Goal: Information Seeking & Learning: Get advice/opinions

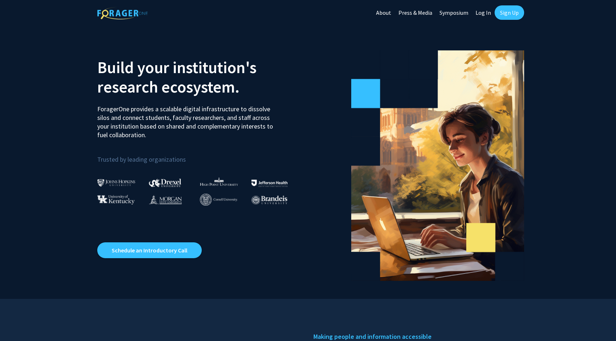
click at [510, 13] on link "Sign Up" at bounding box center [510, 12] width 30 height 14
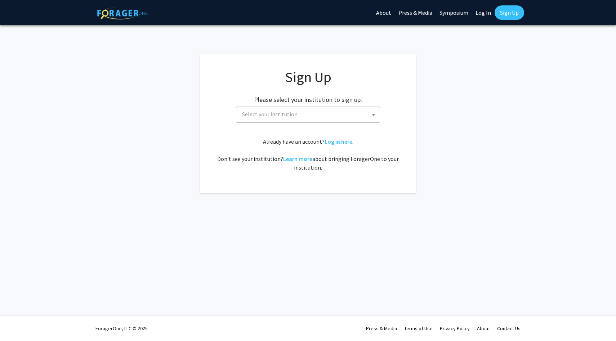
click at [301, 116] on span "Select your institution" at bounding box center [309, 114] width 140 height 15
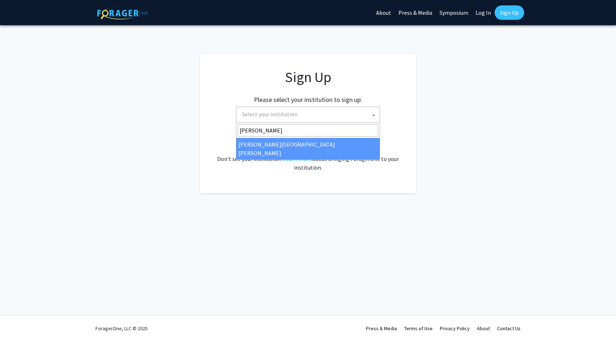
type input "john"
select select "1"
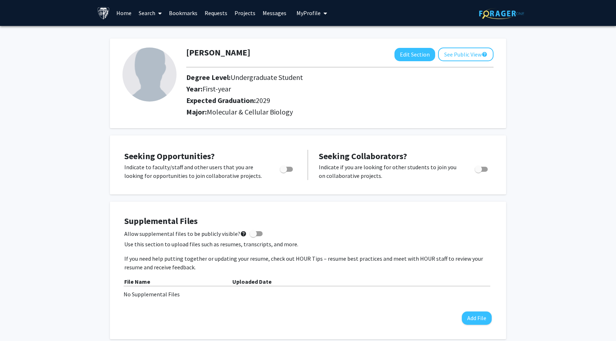
click at [145, 9] on link "Search" at bounding box center [150, 12] width 30 height 25
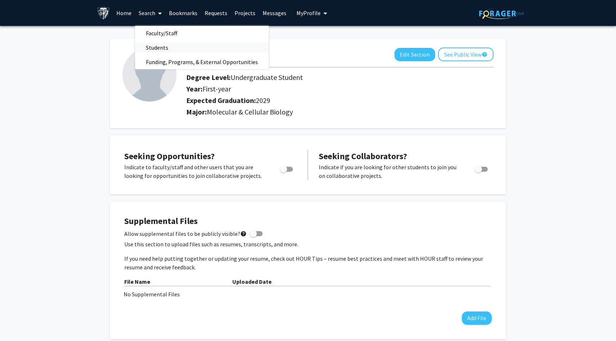
click at [170, 45] on span "Students" at bounding box center [157, 47] width 44 height 14
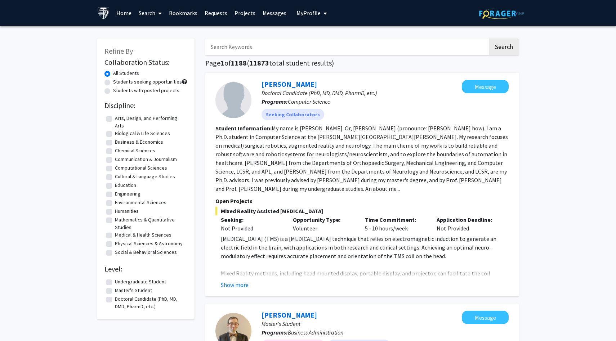
click at [130, 12] on link "Home" at bounding box center [124, 12] width 22 height 25
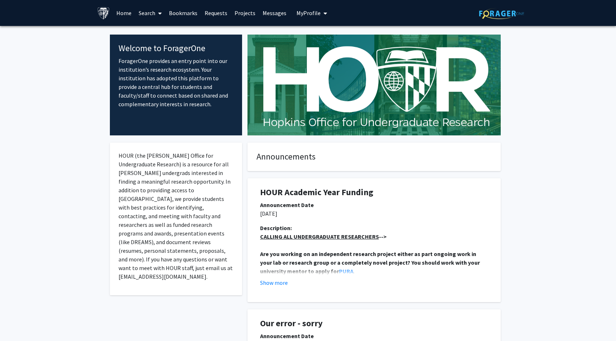
click at [153, 15] on link "Search" at bounding box center [150, 12] width 30 height 25
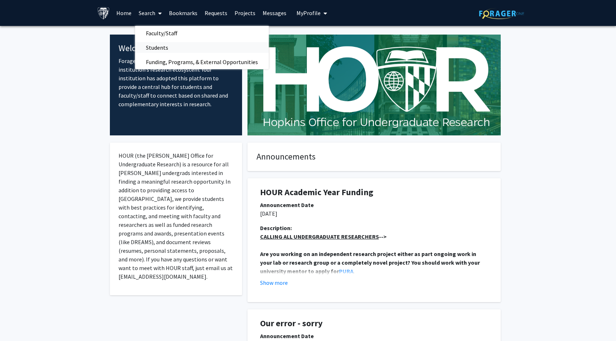
click at [161, 45] on span "Students" at bounding box center [157, 47] width 44 height 14
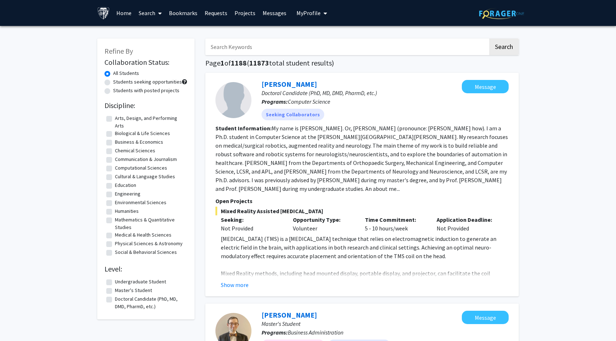
click at [243, 13] on link "Projects" at bounding box center [245, 12] width 28 height 25
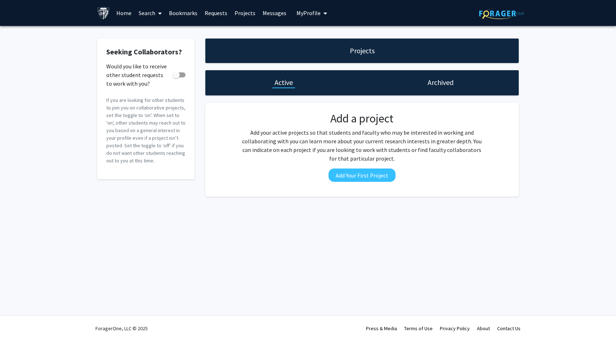
click at [120, 13] on link "Home" at bounding box center [124, 12] width 22 height 25
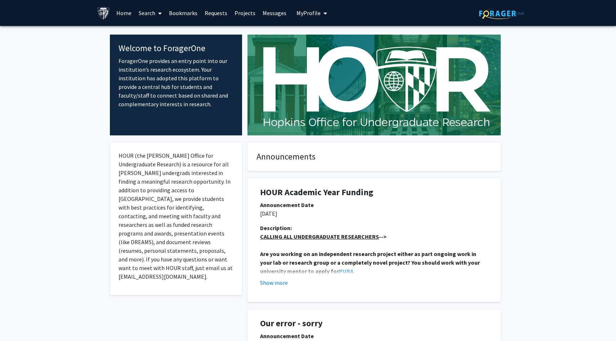
click at [321, 12] on span "My profile dropdown to access profile and logout" at bounding box center [324, 13] width 6 height 25
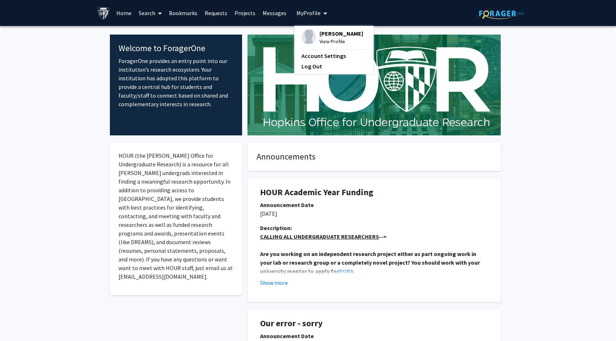
click at [329, 39] on span "View Profile" at bounding box center [341, 41] width 44 height 8
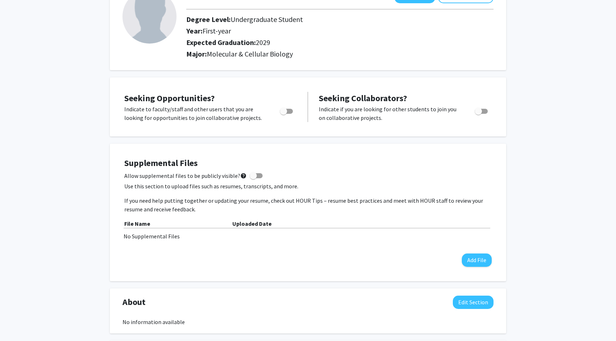
scroll to position [79, 0]
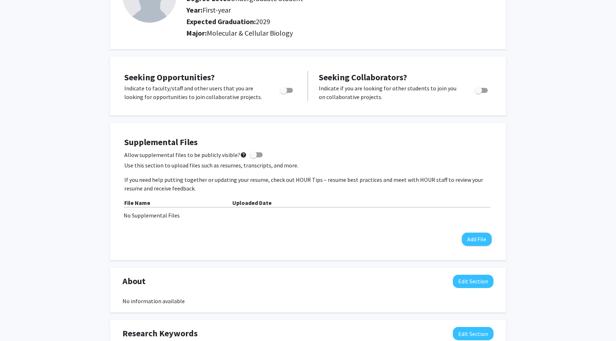
click at [242, 76] on div "Seeking Opportunities? Indicate to faculty/staff and other users that you are l…" at bounding box center [210, 86] width 173 height 30
click at [191, 71] on div "Seeking Opportunities? Indicate to faculty/staff and other users that you are l…" at bounding box center [210, 86] width 173 height 30
click at [280, 92] on span "Toggle" at bounding box center [283, 90] width 7 height 7
click at [283, 93] on input "Are you actively seeking opportunities?" at bounding box center [283, 93] width 0 height 0
checkbox input "true"
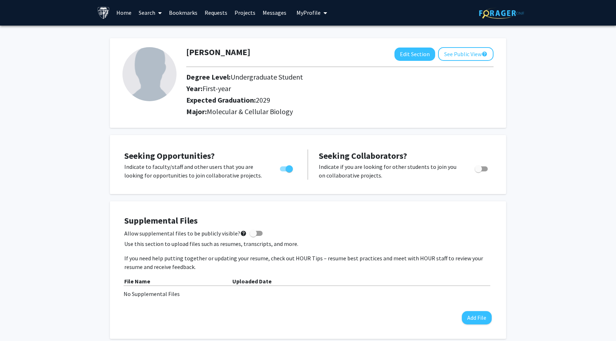
scroll to position [0, 0]
click at [184, 155] on span "Seeking Opportunities?" at bounding box center [169, 156] width 90 height 11
click at [126, 17] on link "Home" at bounding box center [124, 12] width 22 height 25
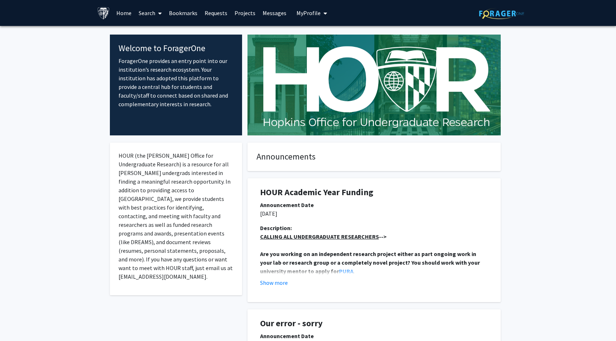
click at [150, 13] on link "Search" at bounding box center [150, 12] width 30 height 25
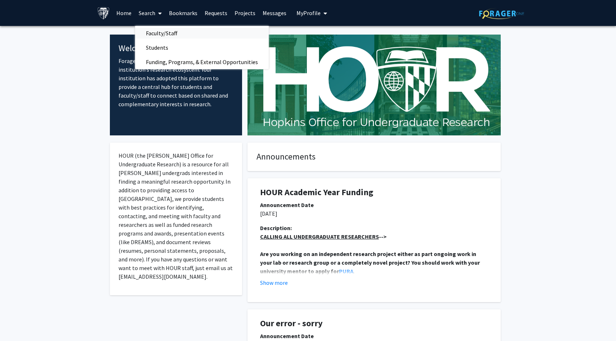
click at [157, 37] on span "Faculty/Staff" at bounding box center [161, 33] width 53 height 14
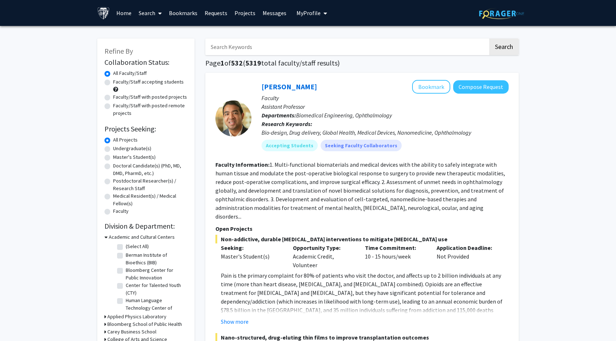
click at [113, 82] on label "Faculty/Staff accepting students" at bounding box center [148, 82] width 71 height 8
click at [113, 82] on input "Faculty/Staff accepting students" at bounding box center [115, 80] width 5 height 5
radio input "true"
click at [113, 149] on label "Undergraduate(s)" at bounding box center [132, 149] width 38 height 8
click at [113, 149] on input "Undergraduate(s)" at bounding box center [115, 147] width 5 height 5
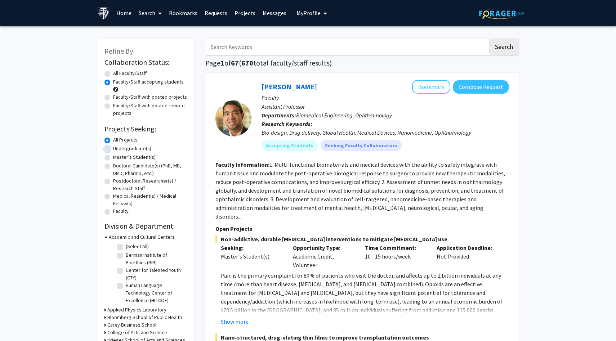
radio input "true"
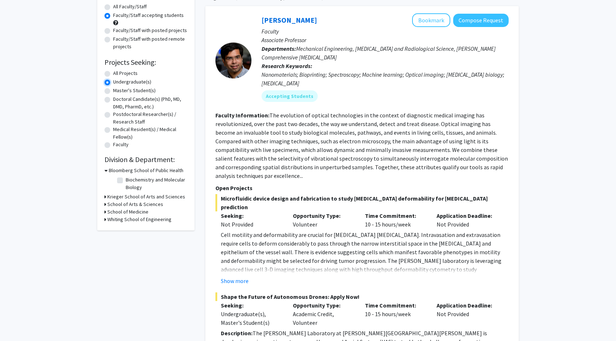
scroll to position [68, 0]
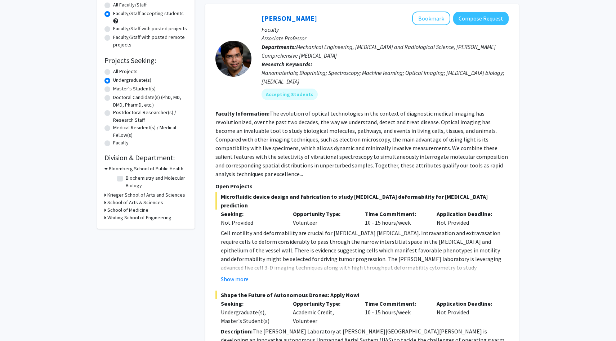
click at [139, 209] on h3 "School of Medicine" at bounding box center [127, 210] width 41 height 8
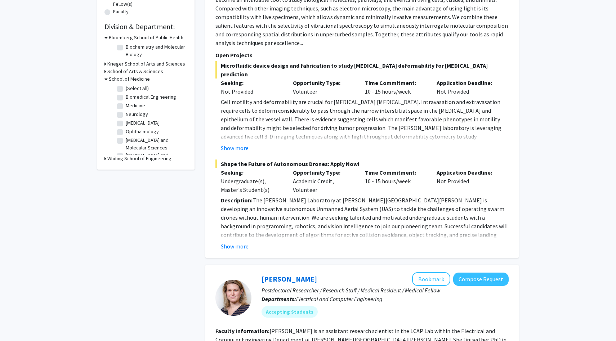
scroll to position [36, 0]
click at [126, 135] on label "[PERSON_NAME][GEOGRAPHIC_DATA][MEDICAL_DATA]" at bounding box center [156, 141] width 60 height 23
click at [126, 135] on input "[PERSON_NAME][GEOGRAPHIC_DATA][MEDICAL_DATA]" at bounding box center [128, 132] width 5 height 5
checkbox input "true"
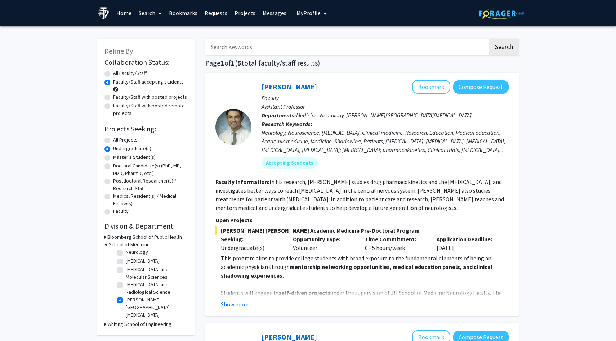
scroll to position [27, 0]
click at [232, 308] on button "Show more" at bounding box center [235, 304] width 28 height 9
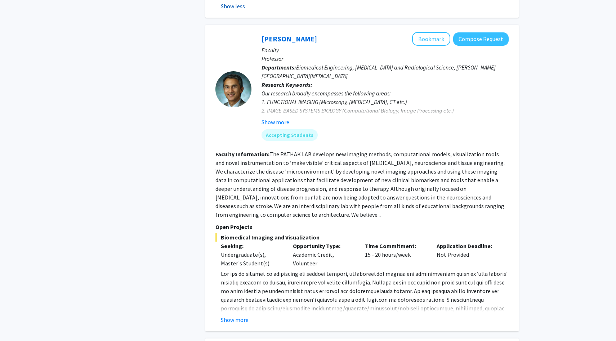
scroll to position [620, 0]
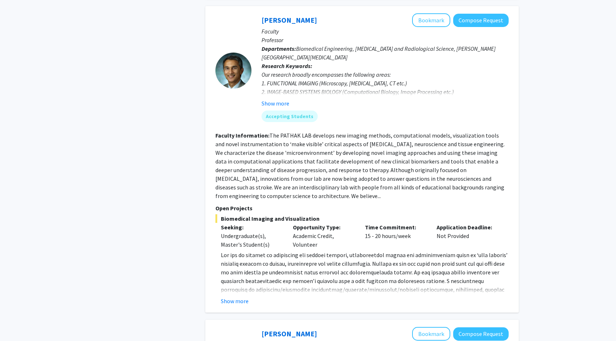
click at [230, 292] on span at bounding box center [364, 293] width 287 height 85
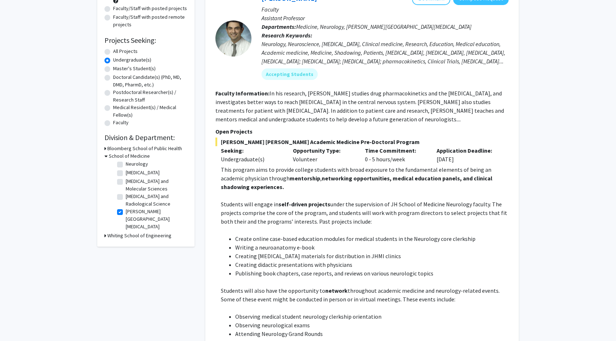
scroll to position [89, 0]
click at [126, 212] on label "[PERSON_NAME][GEOGRAPHIC_DATA][MEDICAL_DATA]" at bounding box center [156, 218] width 60 height 23
click at [126, 212] on input "[PERSON_NAME][GEOGRAPHIC_DATA][MEDICAL_DATA]" at bounding box center [128, 209] width 5 height 5
checkbox input "false"
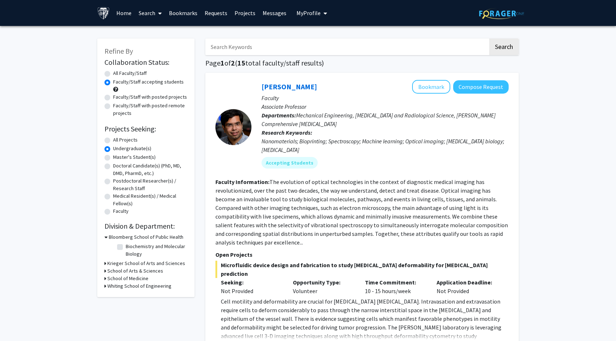
click at [121, 254] on fg-checkbox "Biochemistry and Molecular Biology Biochemistry and Molecular Biology" at bounding box center [151, 250] width 68 height 15
click at [117, 255] on fg-checkbox-list "Biochemistry and Molecular Biology Biochemistry and Molecular Biology" at bounding box center [151, 250] width 72 height 19
click at [126, 247] on label "Biochemistry and Molecular Biology" at bounding box center [156, 250] width 60 height 15
click at [126, 247] on input "Biochemistry and Molecular Biology" at bounding box center [128, 245] width 5 height 5
checkbox input "true"
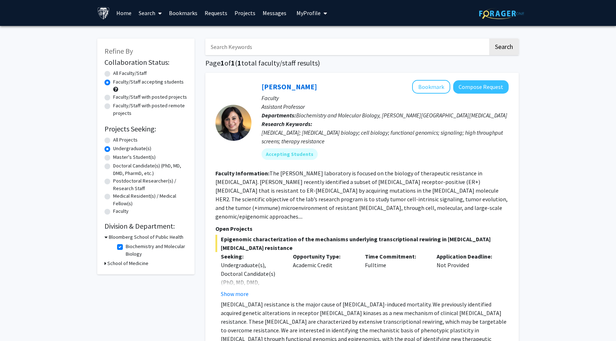
click at [126, 247] on label "Biochemistry and Molecular Biology" at bounding box center [156, 250] width 60 height 15
click at [126, 247] on input "Biochemistry and Molecular Biology" at bounding box center [128, 245] width 5 height 5
checkbox input "false"
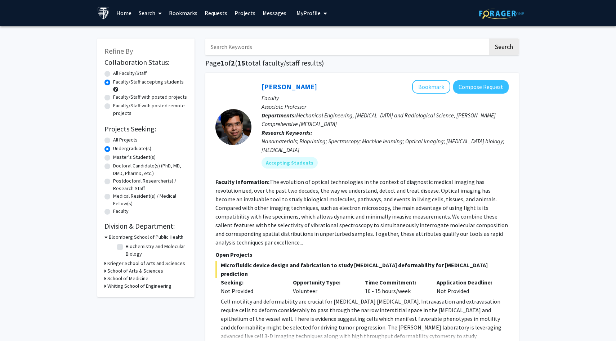
click at [117, 266] on h3 "Krieger School of Arts and Sciences" at bounding box center [146, 264] width 78 height 8
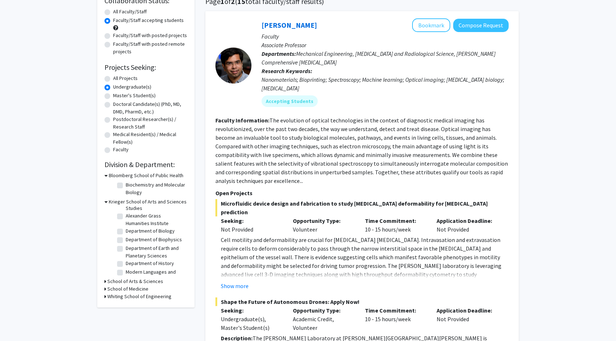
scroll to position [20, 0]
click at [126, 232] on label "Department of Biology" at bounding box center [150, 231] width 49 height 8
click at [126, 231] on input "Department of Biology" at bounding box center [128, 229] width 5 height 5
checkbox input "true"
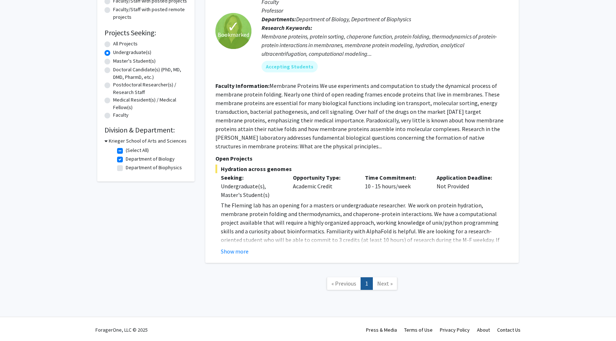
scroll to position [98, 0]
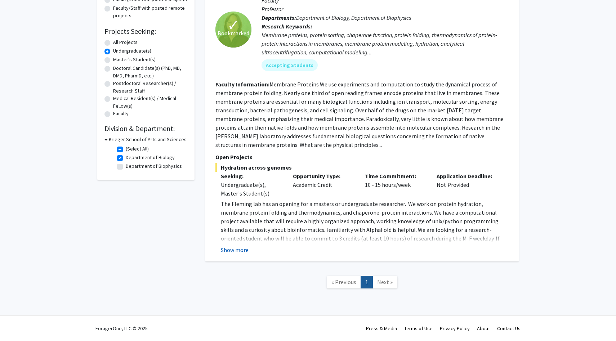
click at [245, 250] on button "Show more" at bounding box center [235, 250] width 28 height 9
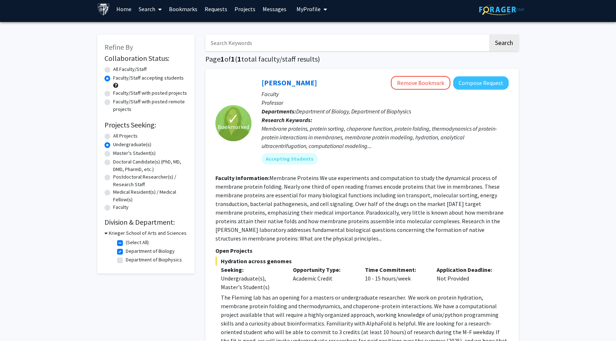
scroll to position [0, 0]
